Goal: Entertainment & Leisure: Consume media (video, audio)

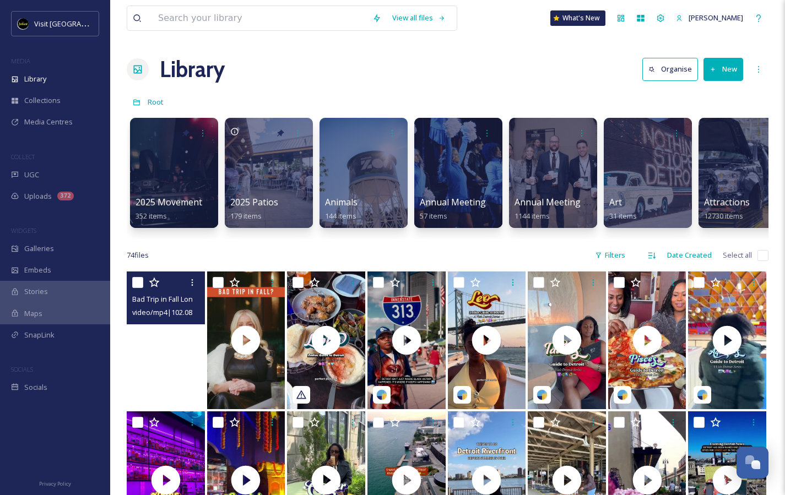
click at [172, 365] on video "Bad Trip in Fall Longform 005 (1).mp4" at bounding box center [166, 340] width 78 height 138
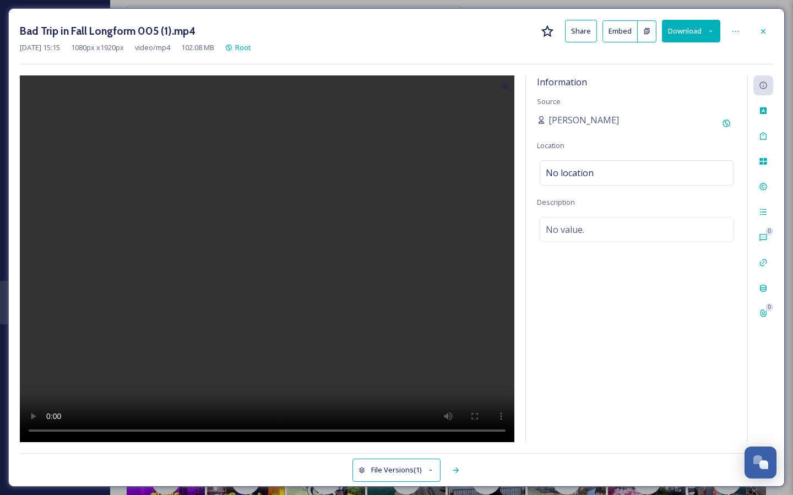
click at [263, 265] on video at bounding box center [267, 258] width 494 height 367
click at [757, 29] on div at bounding box center [763, 31] width 20 height 20
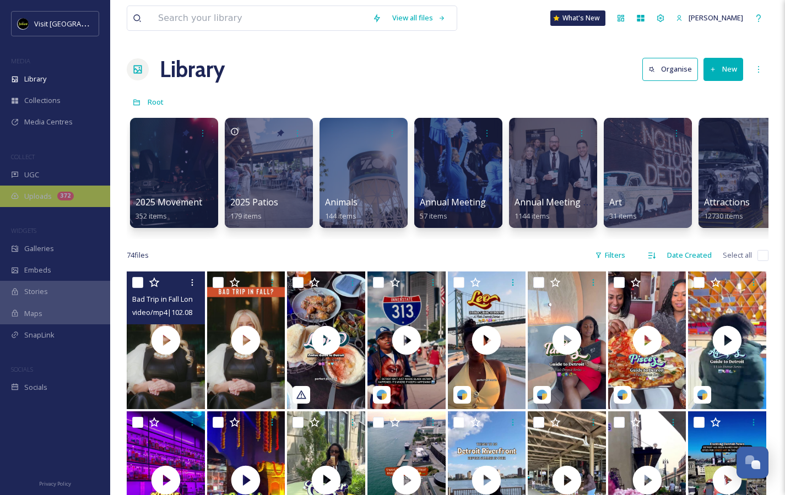
click at [50, 195] on span "Uploads" at bounding box center [38, 196] width 28 height 10
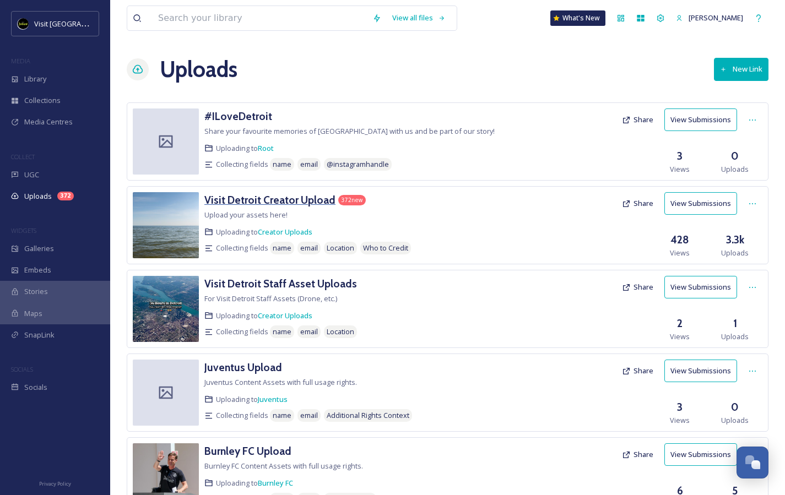
click at [298, 205] on h3 "Visit Detroit Creator Upload" at bounding box center [269, 199] width 131 height 13
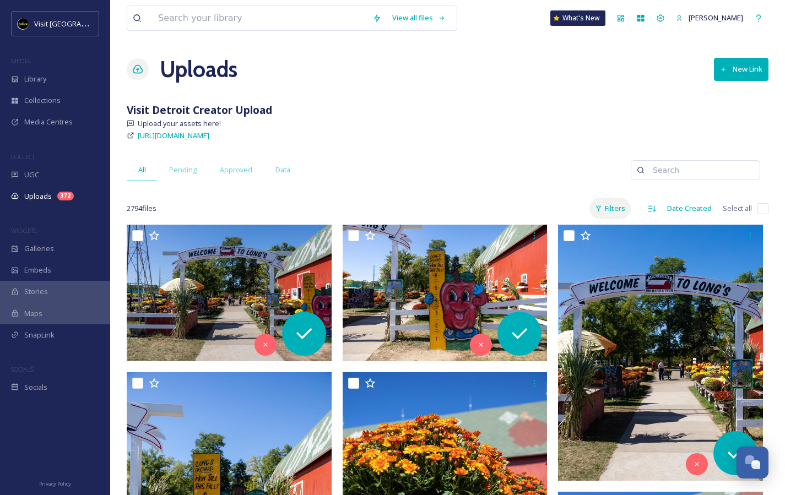
click at [619, 206] on div "Filters" at bounding box center [609, 208] width 41 height 21
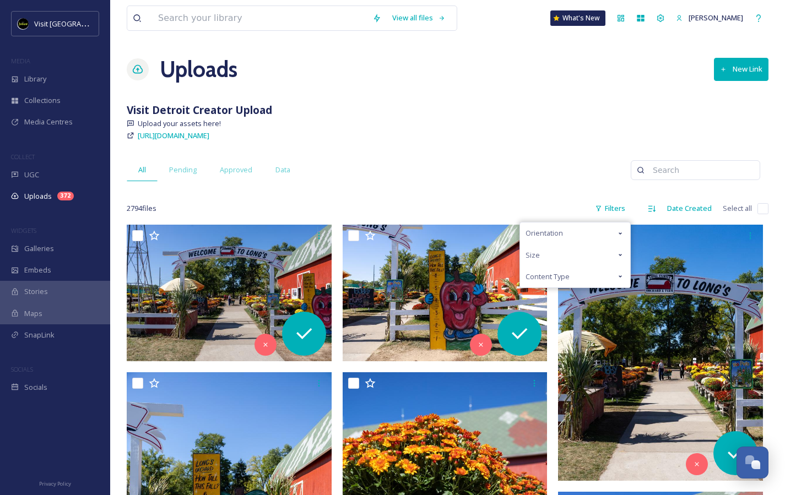
click at [566, 271] on span "Content Type" at bounding box center [547, 276] width 44 height 10
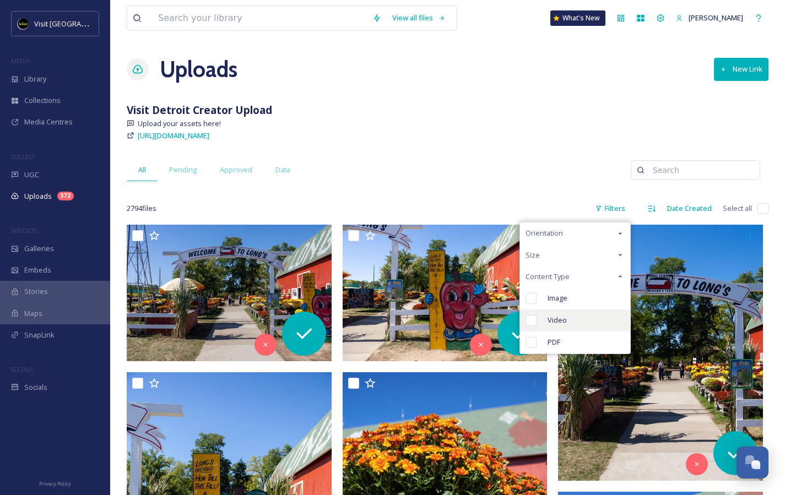
click at [550, 315] on span "Video" at bounding box center [556, 320] width 19 height 10
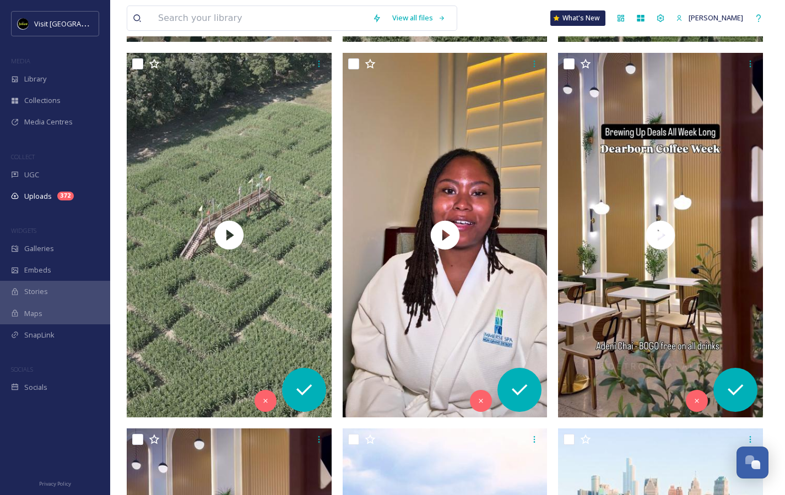
scroll to position [1182, 0]
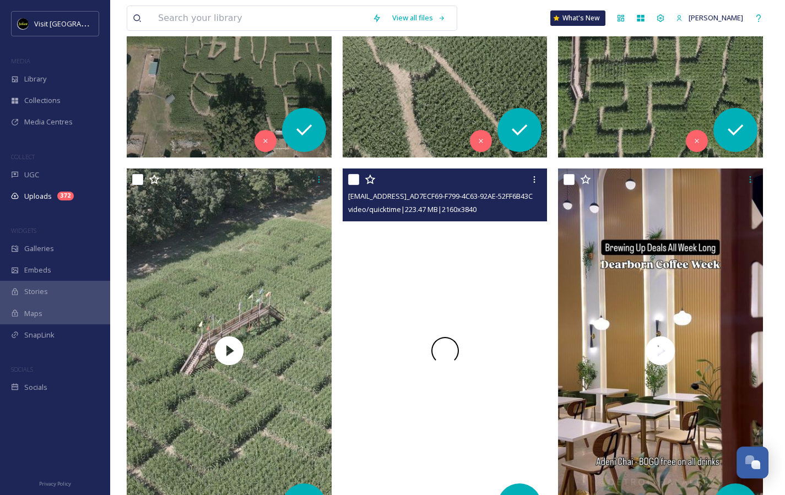
click at [417, 223] on div at bounding box center [444, 350] width 205 height 364
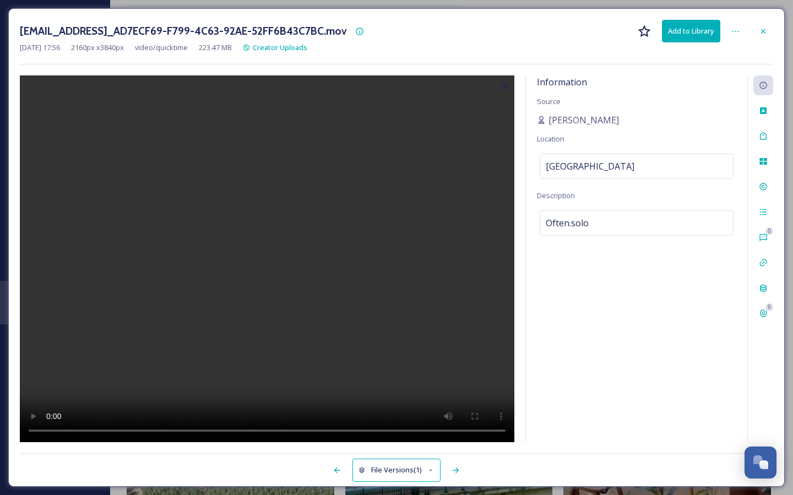
click at [282, 255] on video at bounding box center [267, 258] width 494 height 367
drag, startPoint x: 116, startPoint y: 426, endPoint x: 33, endPoint y: 426, distance: 83.1
click at [33, 426] on video at bounding box center [267, 258] width 494 height 367
click at [55, 428] on video at bounding box center [267, 258] width 494 height 367
click at [105, 429] on video at bounding box center [267, 258] width 494 height 367
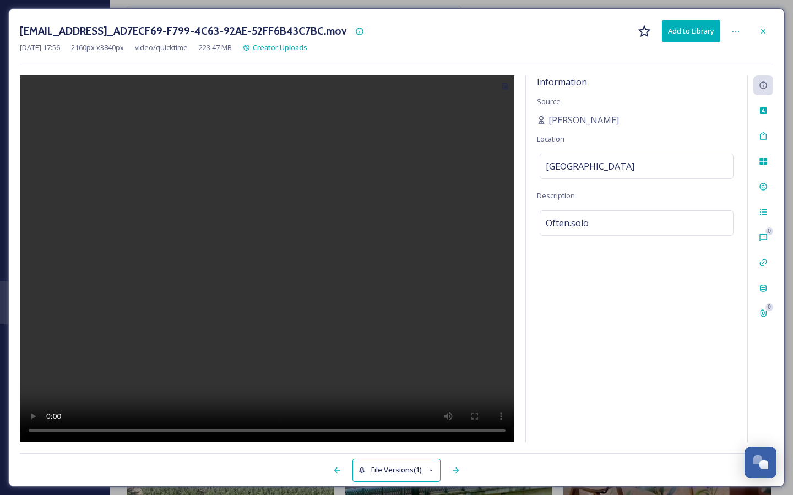
drag, startPoint x: 105, startPoint y: 429, endPoint x: 66, endPoint y: 426, distance: 38.7
click at [66, 426] on video at bounding box center [267, 258] width 494 height 367
click at [50, 427] on video at bounding box center [267, 258] width 494 height 367
drag, startPoint x: 100, startPoint y: 429, endPoint x: 61, endPoint y: 428, distance: 38.6
click at [61, 428] on video at bounding box center [267, 258] width 494 height 367
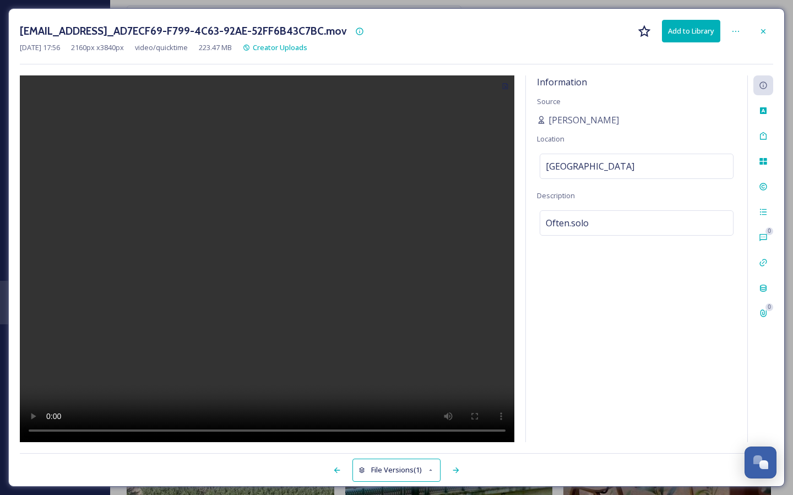
click at [49, 429] on video at bounding box center [267, 258] width 494 height 367
click at [462, 394] on video at bounding box center [267, 258] width 494 height 367
click at [461, 394] on video at bounding box center [267, 258] width 494 height 367
click at [461, 395] on video at bounding box center [267, 258] width 494 height 367
click at [759, 33] on icon at bounding box center [763, 31] width 9 height 9
